Goal: Task Accomplishment & Management: Manage account settings

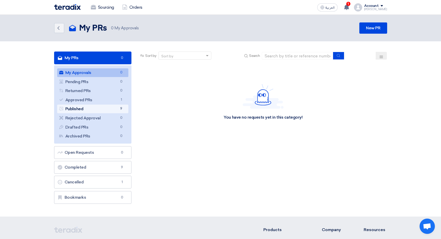
click at [100, 108] on link "Published Published 9" at bounding box center [92, 109] width 71 height 9
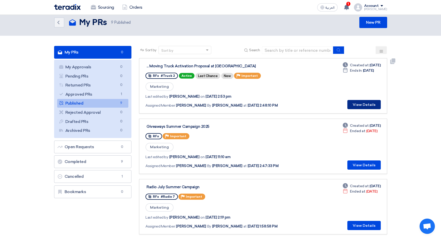
scroll to position [7, 0]
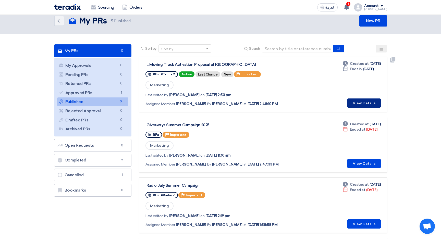
click at [358, 104] on button "View Details" at bounding box center [363, 102] width 33 height 9
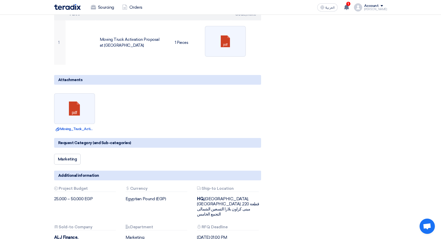
scroll to position [108, 0]
click at [77, 105] on link at bounding box center [74, 108] width 41 height 31
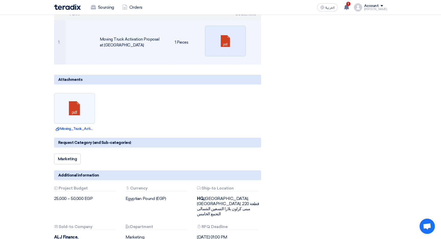
click at [224, 40] on link at bounding box center [225, 41] width 41 height 31
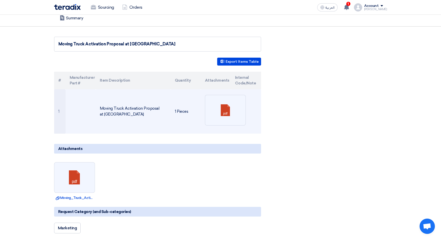
scroll to position [0, 0]
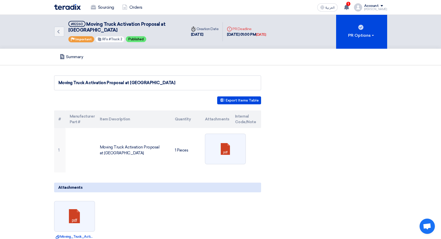
click at [106, 83] on div "Moving Truck Activation Proposal at [GEOGRAPHIC_DATA]" at bounding box center [157, 83] width 198 height 6
click at [98, 83] on div "Moving Truck Activation Proposal at [GEOGRAPHIC_DATA]" at bounding box center [157, 83] width 198 height 6
click at [156, 84] on div "Moving Truck Activation Proposal at [GEOGRAPHIC_DATA]" at bounding box center [157, 83] width 198 height 6
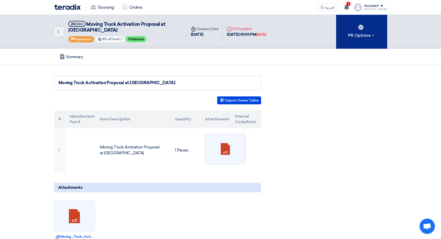
click at [357, 36] on div "PR Options" at bounding box center [361, 35] width 27 height 6
click at [370, 35] on div "PR Options" at bounding box center [361, 35] width 27 height 6
click at [369, 35] on div "PR Options" at bounding box center [361, 35] width 27 height 6
click at [362, 35] on div "PR Options" at bounding box center [361, 35] width 27 height 6
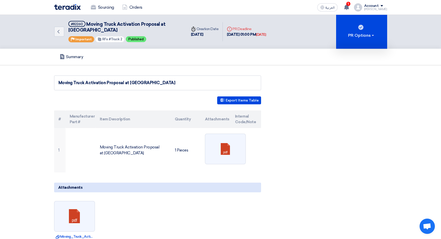
click at [157, 25] on span "Moving Truck Activation Proposal at [GEOGRAPHIC_DATA]" at bounding box center [116, 26] width 97 height 11
click at [140, 26] on span "Moving Truck Activation Proposal at [GEOGRAPHIC_DATA]" at bounding box center [116, 26] width 97 height 11
click at [58, 32] on use at bounding box center [58, 32] width 2 height 4
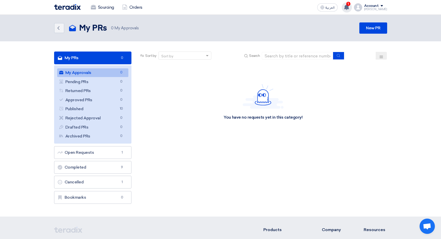
click at [350, 4] on span "1" at bounding box center [348, 4] width 4 height 4
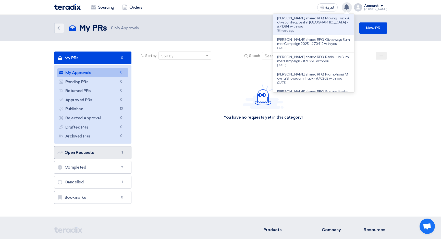
scroll to position [0, 0]
click at [103, 152] on link "Open Requests Open Requests 1" at bounding box center [92, 152] width 77 height 13
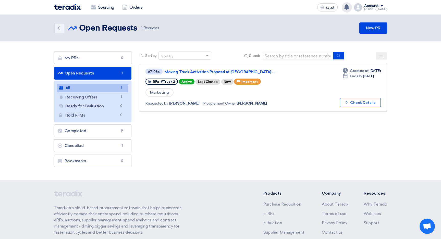
click at [382, 56] on icon at bounding box center [381, 57] width 4 height 4
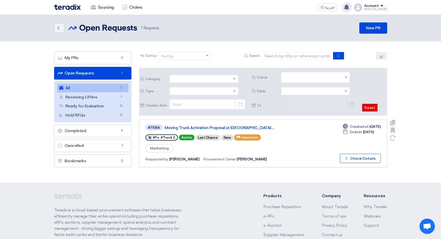
drag, startPoint x: 241, startPoint y: 137, endPoint x: 238, endPoint y: 138, distance: 2.7
click at [241, 137] on span "Important" at bounding box center [249, 138] width 16 height 4
click at [226, 138] on div "New" at bounding box center [227, 138] width 12 height 6
click at [225, 137] on div "New" at bounding box center [227, 138] width 12 height 6
click at [201, 139] on div "Last Chance" at bounding box center [207, 138] width 25 height 6
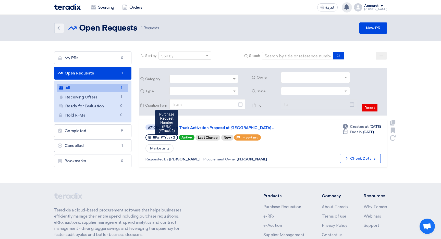
click at [164, 138] on span "#Truck 2" at bounding box center [168, 138] width 14 height 4
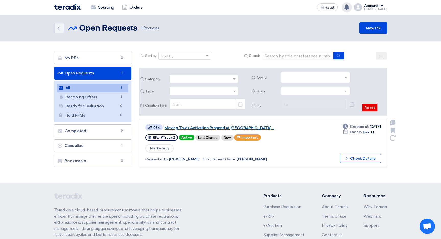
click at [192, 127] on link "Moving Truck Activation Proposal at [GEOGRAPHIC_DATA] ..." at bounding box center [227, 127] width 127 height 5
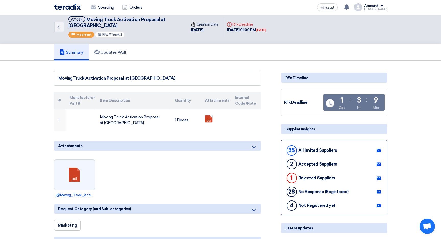
click at [156, 82] on div "Moving Truck Activation Proposal at [GEOGRAPHIC_DATA]" at bounding box center [157, 78] width 207 height 15
drag, startPoint x: 153, startPoint y: 77, endPoint x: 127, endPoint y: 77, distance: 25.2
click at [127, 77] on div "Moving Truck Activation Proposal at [GEOGRAPHIC_DATA]" at bounding box center [157, 78] width 198 height 6
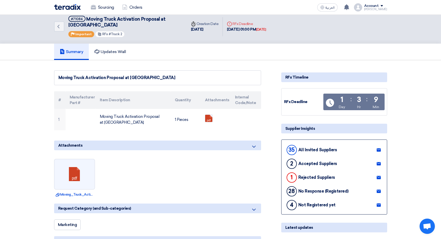
click at [109, 78] on div "Moving Truck Activation Proposal at [GEOGRAPHIC_DATA]" at bounding box center [157, 78] width 198 height 6
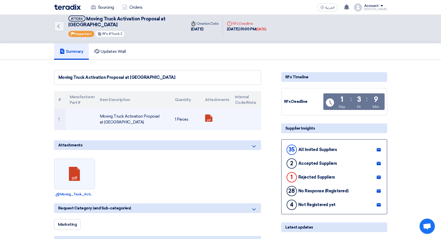
scroll to position [5, 0]
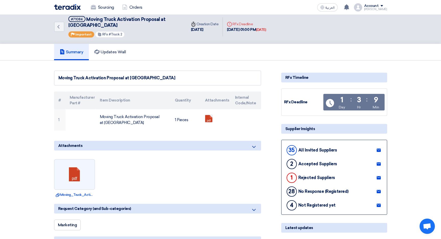
click at [253, 147] on icon at bounding box center [254, 147] width 6 height 6
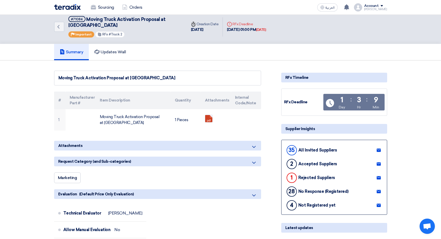
click at [253, 147] on icon at bounding box center [254, 147] width 6 height 6
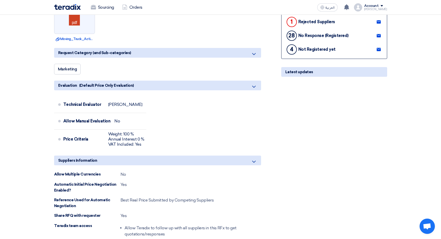
scroll to position [162, 0]
